Goal: Task Accomplishment & Management: Use online tool/utility

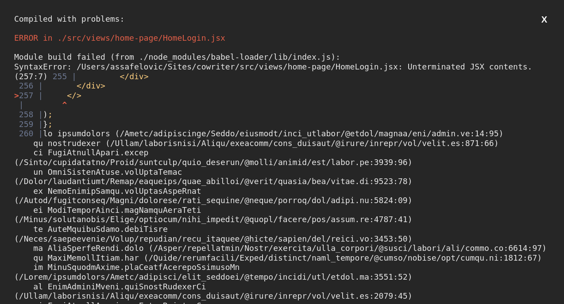
click at [108, 4] on div "Compiled with problems: X ERROR in ./src/views/home-page/HomeLogin.jsx Module b…" at bounding box center [282, 152] width 564 height 304
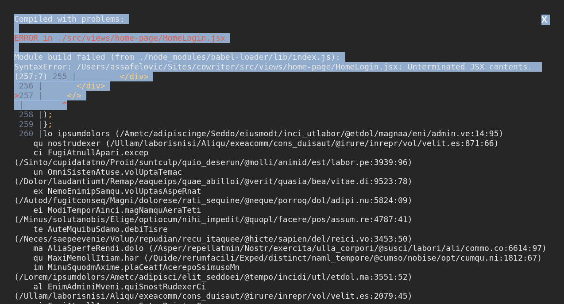
drag, startPoint x: 14, startPoint y: 17, endPoint x: 192, endPoint y: 121, distance: 205.9
click at [192, 121] on div "Compiled with problems: X ERROR in ./src/views/home-page/HomeLogin.jsx Module b…" at bounding box center [282, 152] width 564 height 304
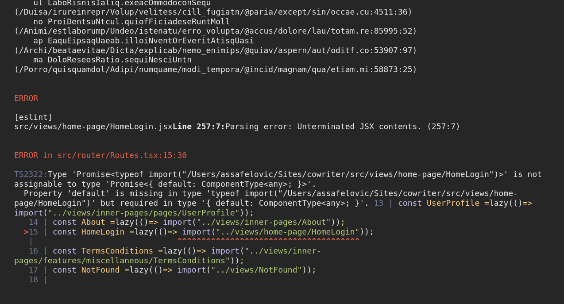
scroll to position [1006, 0]
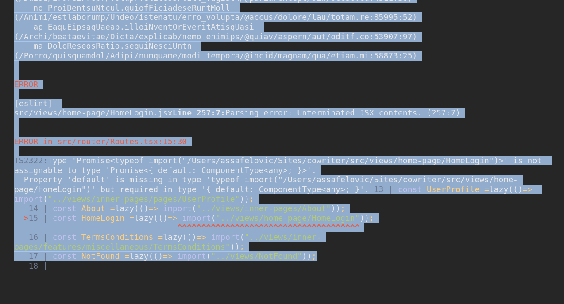
click at [348, 252] on div "TS2322: Type 'Promise<typeof import("/Users/assafelovic/Sites/cowriter/src/view…" at bounding box center [282, 213] width 536 height 115
copy div "Compiled with problems: X ERROR in ./src/views/home-page/HomeLogin.jsx Module b…"
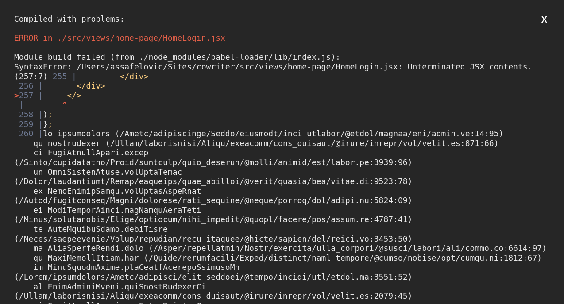
scroll to position [0, 0]
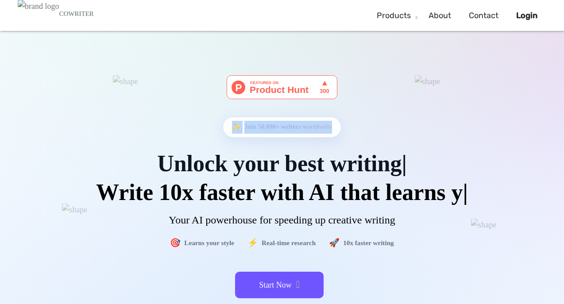
drag, startPoint x: 357, startPoint y: 127, endPoint x: 215, endPoint y: 130, distance: 142.2
click at [215, 130] on div "✨ Join 50,000+ writers worldwide" at bounding box center [282, 134] width 443 height 34
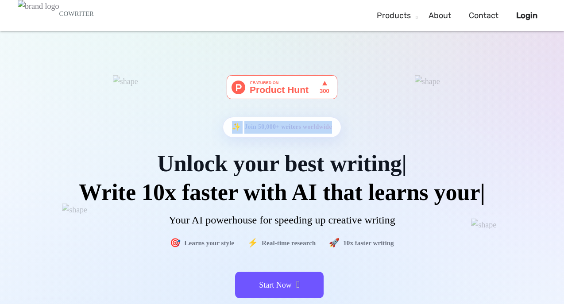
copy div "✨ Join 50,000+ writers worldwide"
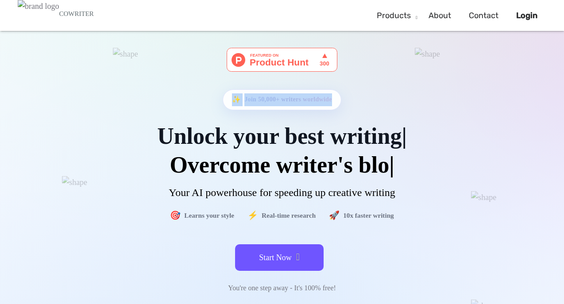
scroll to position [49, 0]
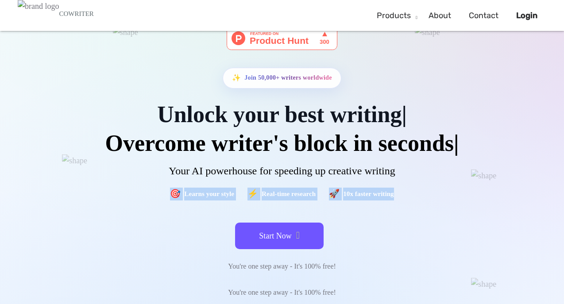
drag, startPoint x: 422, startPoint y: 196, endPoint x: 148, endPoint y: 196, distance: 274.2
click at [148, 196] on div "🎯 Learns your style ⚡ Real-time research 🚀 10x faster writing" at bounding box center [282, 194] width 443 height 13
copy div "🎯 Learns your style ⚡ Real-time research 🚀 10x faster writing"
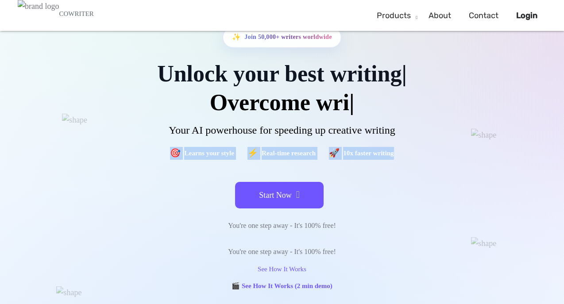
scroll to position [101, 0]
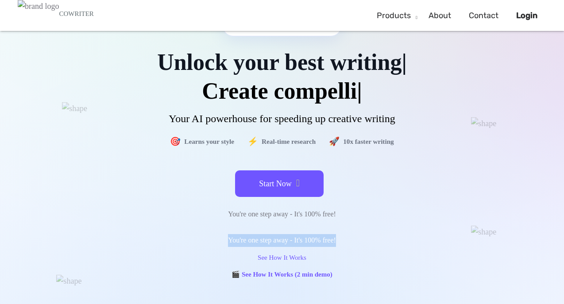
drag, startPoint x: 355, startPoint y: 238, endPoint x: 199, endPoint y: 237, distance: 156.4
click at [198, 238] on div "You're one step away - It's 100% free!" at bounding box center [282, 240] width 443 height 13
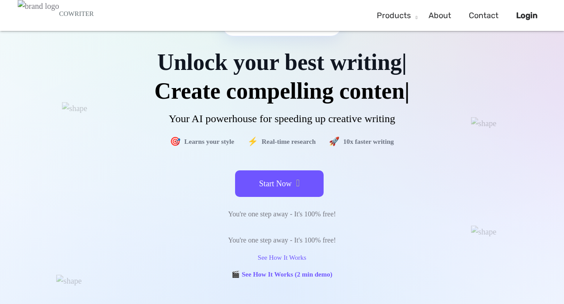
click at [412, 248] on div "See How It Works" at bounding box center [282, 255] width 443 height 17
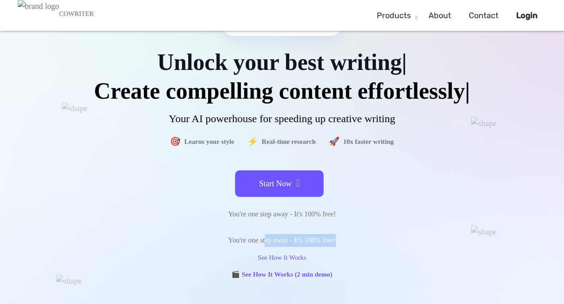
drag, startPoint x: 367, startPoint y: 261, endPoint x: 262, endPoint y: 264, distance: 105.0
click at [262, 247] on div "You're one step away - It's 100% free!" at bounding box center [282, 240] width 443 height 13
click at [190, 247] on div "You're one step away - It's 100% free!" at bounding box center [282, 240] width 443 height 13
drag, startPoint x: 191, startPoint y: 264, endPoint x: 321, endPoint y: 286, distance: 131.5
click at [321, 282] on div "✨ Join 50,000+ writers worldwide Unlock your best writing Create compelling con…" at bounding box center [282, 128] width 443 height 308
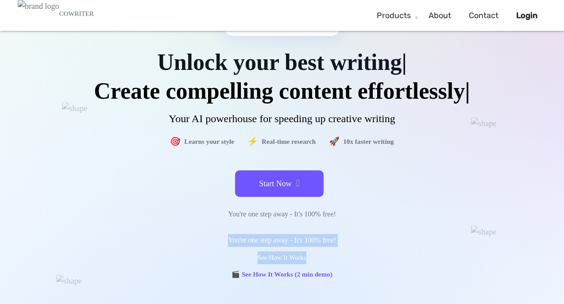
copy div "You're one step away - It's 100% free! See How It Works"
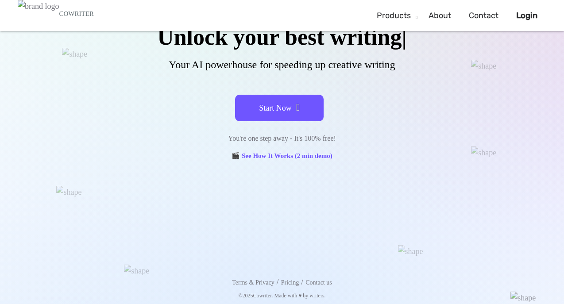
scroll to position [0, 0]
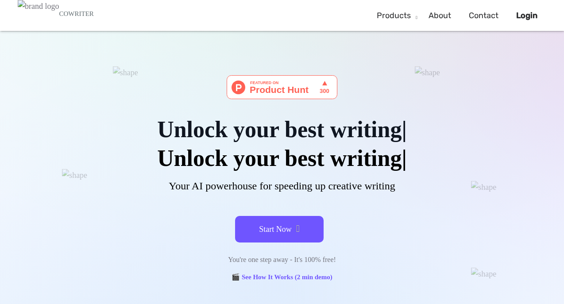
click at [303, 151] on div "Unlock your best writing" at bounding box center [282, 158] width 443 height 25
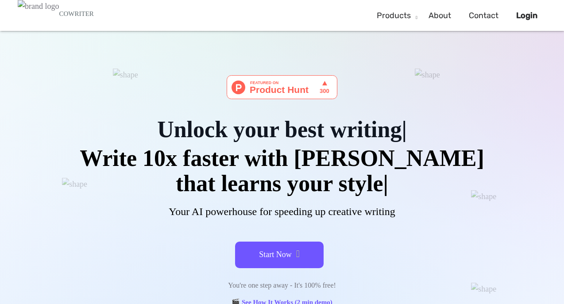
click at [295, 89] on img at bounding box center [282, 87] width 111 height 24
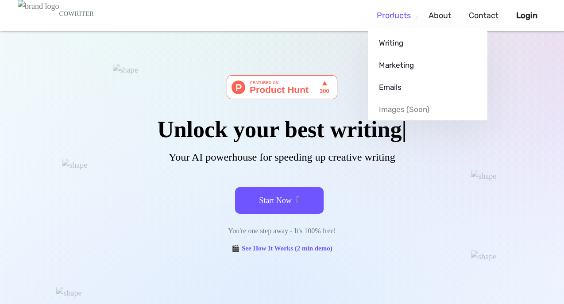
click at [402, 16] on link "Products" at bounding box center [394, 16] width 34 height 26
click at [402, 19] on link "Products" at bounding box center [394, 16] width 34 height 26
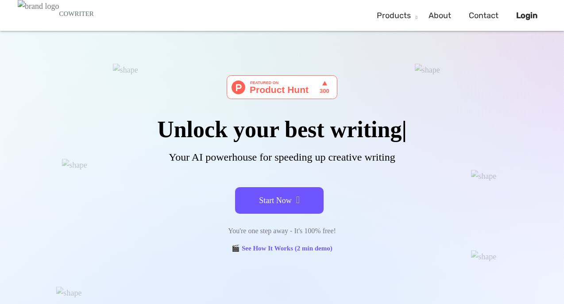
click at [294, 248] on link "🎬 See How It Works (2 min demo)" at bounding box center [282, 249] width 101 height 14
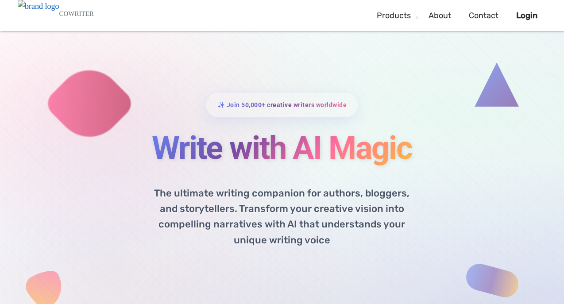
click at [59, 15] on h6 "COWRITER" at bounding box center [76, 14] width 35 height 8
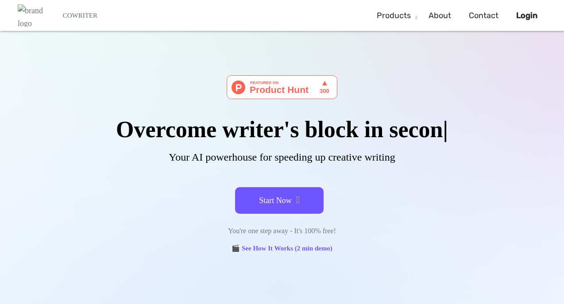
click at [179, 93] on div at bounding box center [282, 96] width 443 height 42
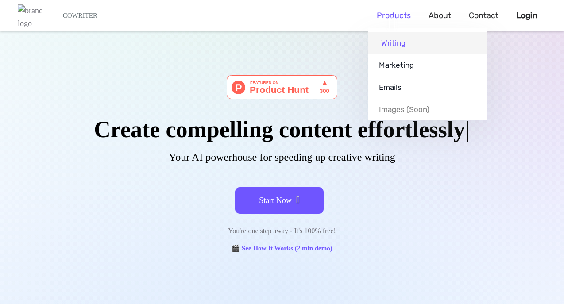
click at [397, 41] on link "Writing" at bounding box center [428, 43] width 120 height 22
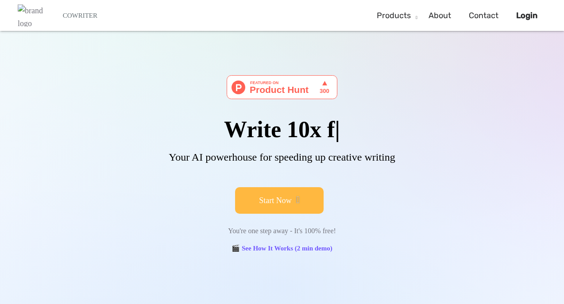
click at [299, 194] on button "Start Now" at bounding box center [279, 200] width 89 height 27
